Goal: Task Accomplishment & Management: Use online tool/utility

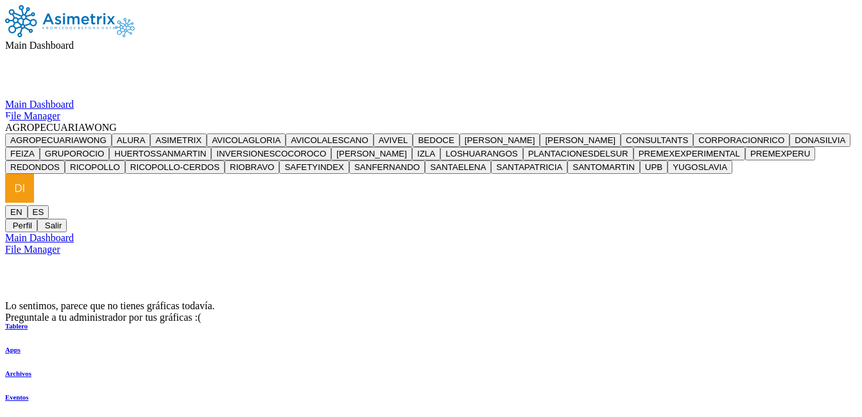
click at [117, 122] on span "AGROPECUARIAWONG" at bounding box center [61, 127] width 112 height 11
click at [150, 134] on button "ALURA" at bounding box center [131, 140] width 39 height 13
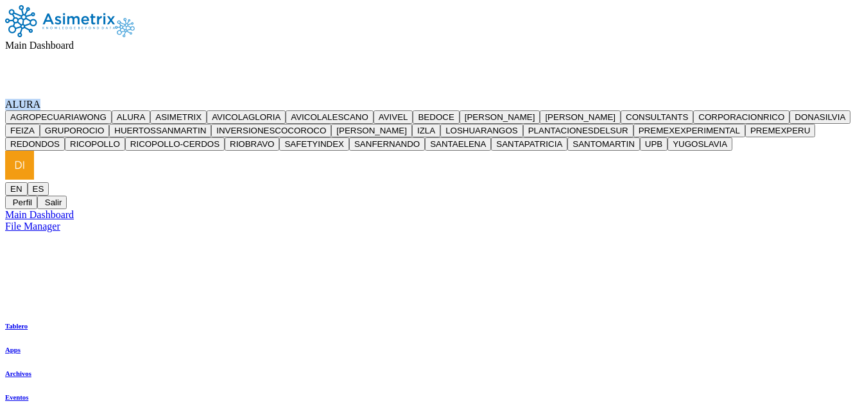
click at [743, 84] on div "Main Dashboard ALURA AGROPECUARIAWONG ALURA ASIMETRIX AVICOLAGLORIA AVICOLALESC…" at bounding box center [431, 118] width 852 height 227
click at [767, 45] on nav "Main Dashboard ALURA AGROPECUARIAWONG ALURA ASIMETRIX AVICOLAGLORIA AVICOLALESC…" at bounding box center [431, 107] width 852 height 204
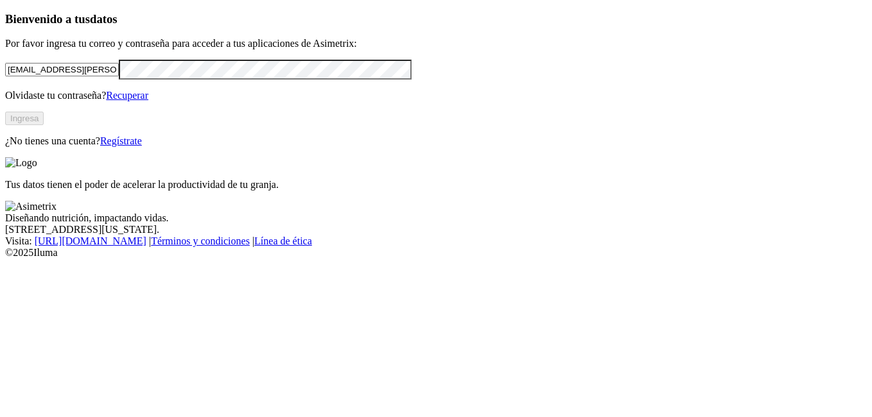
click at [112, 76] on input "[EMAIL_ADDRESS][PERSON_NAME][DOMAIN_NAME]" at bounding box center [62, 69] width 114 height 13
type input "[EMAIL_ADDRESS][PERSON_NAME][DOMAIN_NAME]"
click at [349, 157] on div "Tus datos tienen el poder de acelerar la productividad de tu granja." at bounding box center [436, 173] width 862 height 33
click at [44, 125] on button "Ingresa" at bounding box center [24, 118] width 39 height 13
